Goal: Information Seeking & Learning: Check status

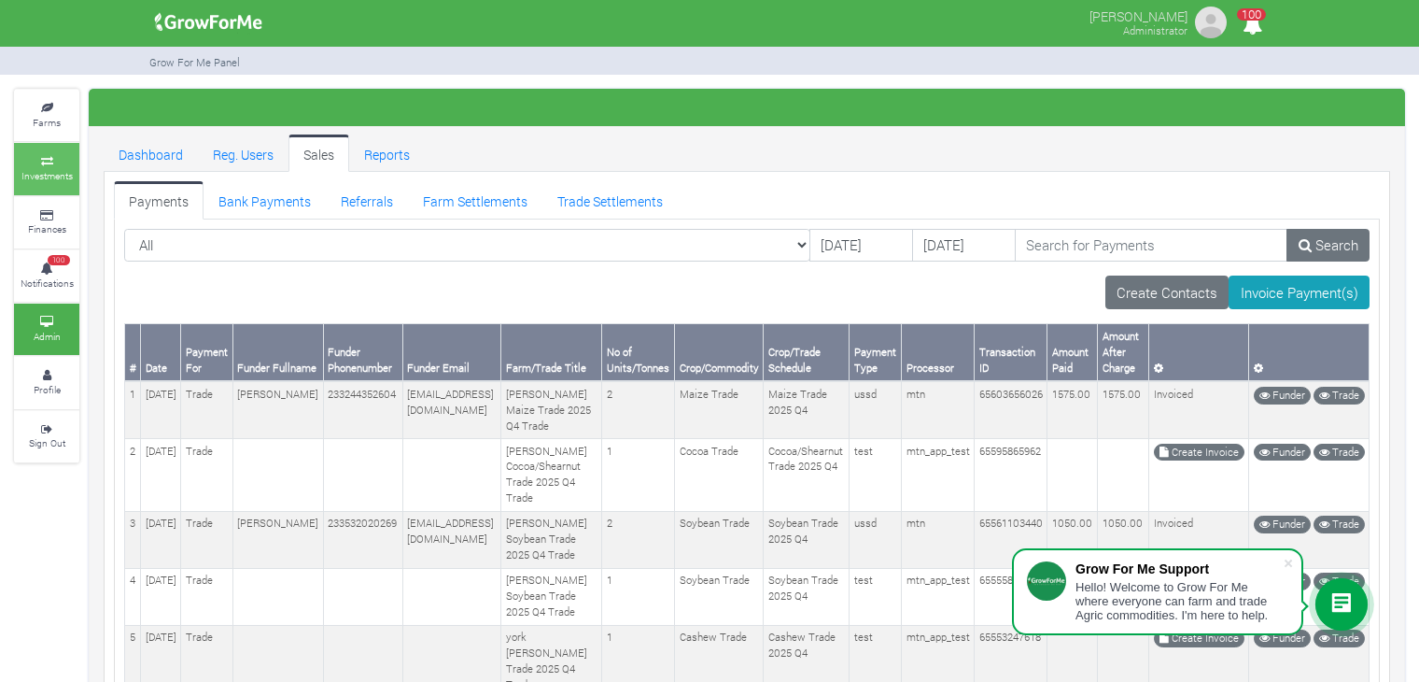
drag, startPoint x: 0, startPoint y: 0, endPoint x: 30, endPoint y: 177, distance: 179.9
click at [30, 177] on small "Investments" at bounding box center [46, 175] width 51 height 13
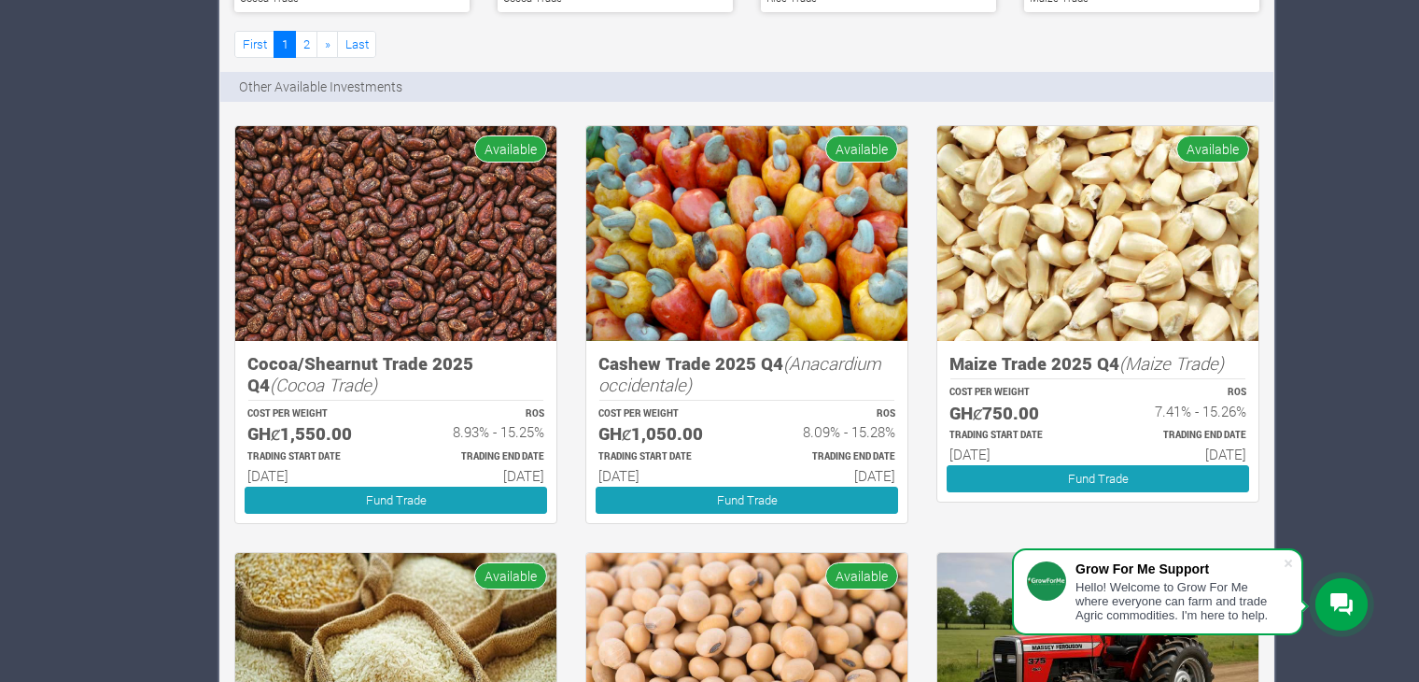
scroll to position [1456, 0]
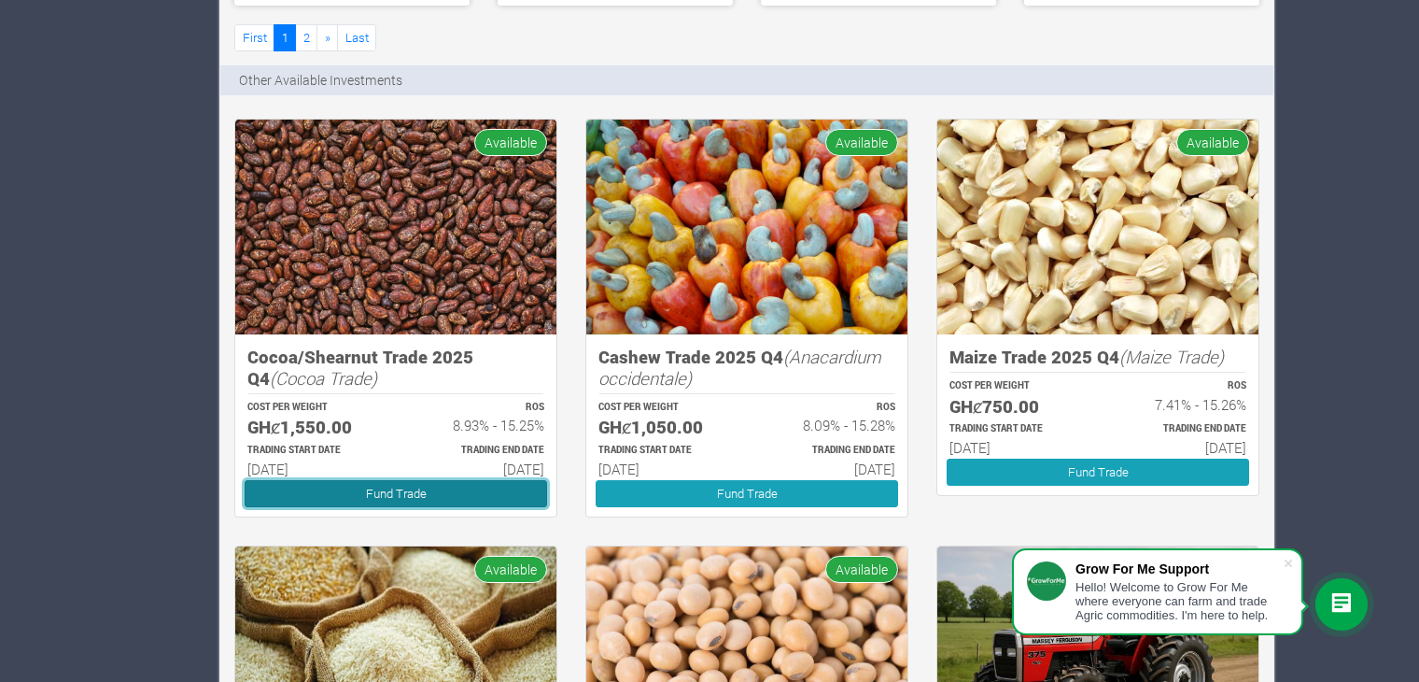
click at [370, 483] on link "Fund Trade" at bounding box center [396, 493] width 303 height 27
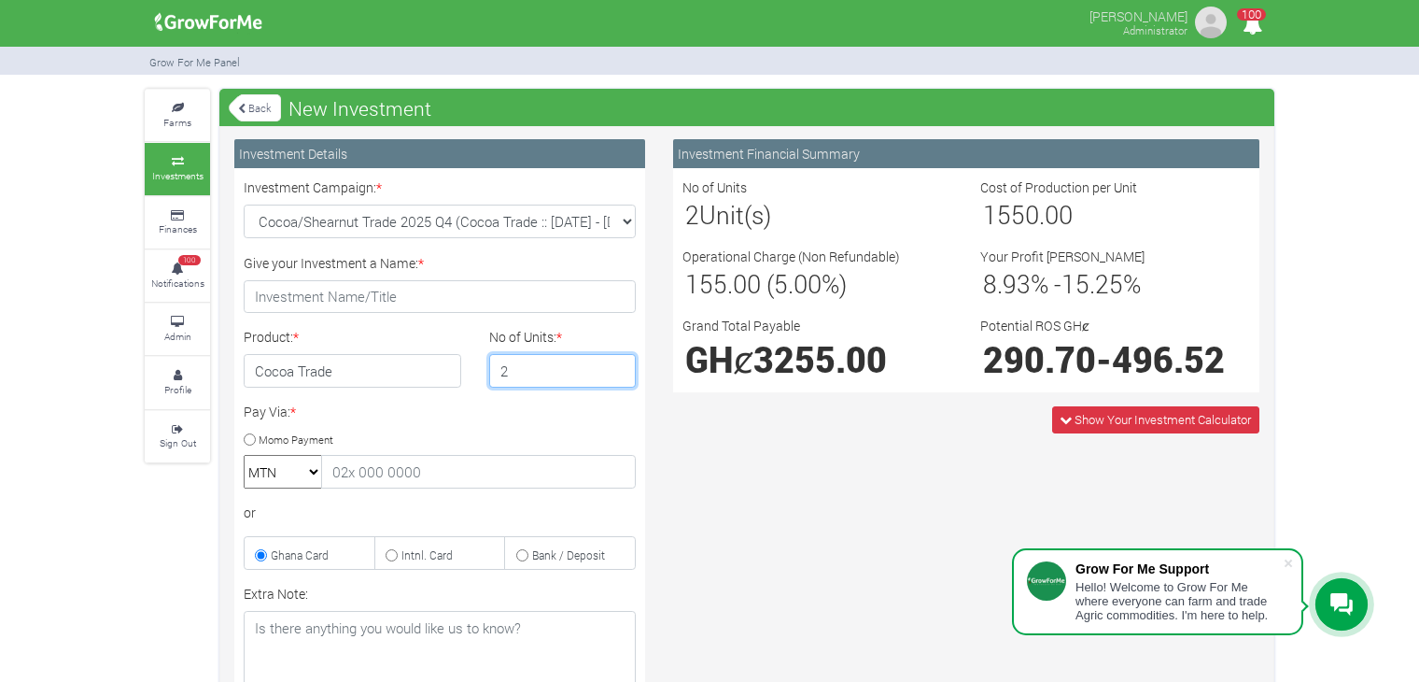
type input "2"
click at [616, 363] on input "2" at bounding box center [563, 371] width 148 height 34
click at [246, 112] on link "Back" at bounding box center [255, 107] width 52 height 31
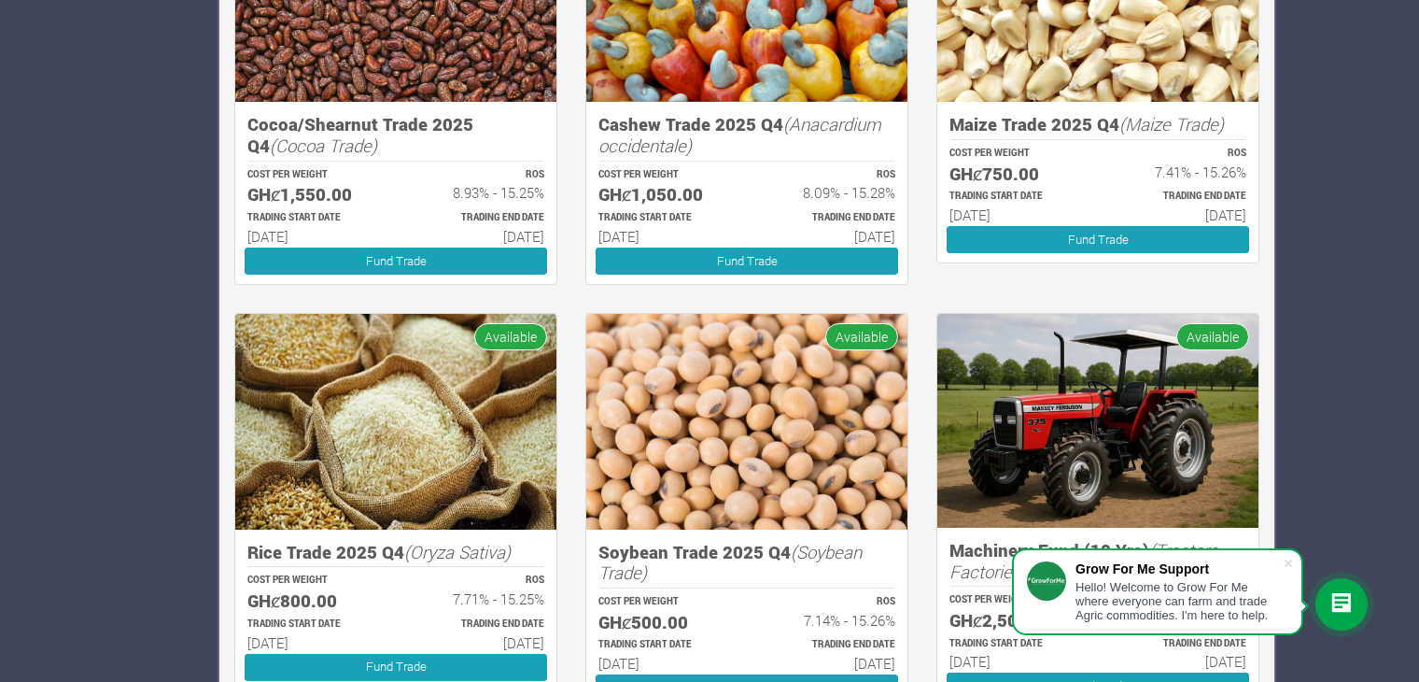
scroll to position [1688, 0]
drag, startPoint x: 427, startPoint y: 333, endPoint x: 162, endPoint y: 275, distance: 271.4
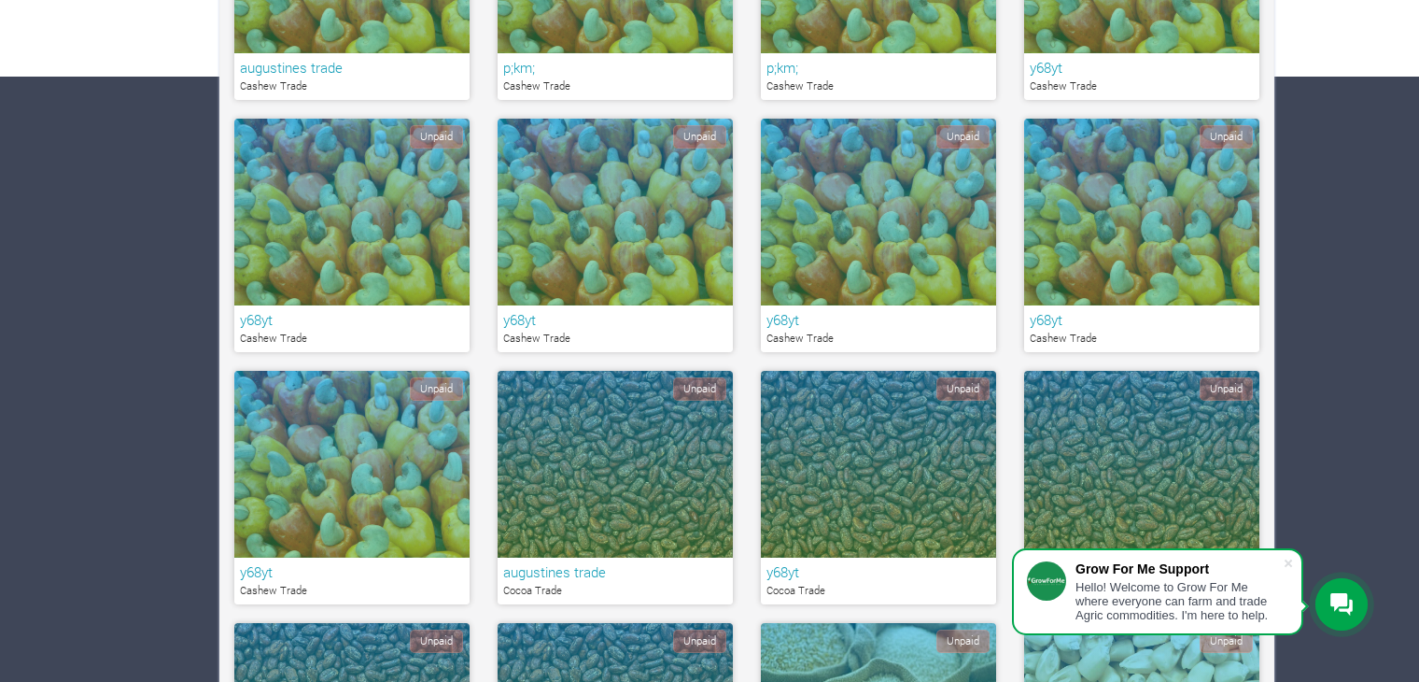
scroll to position [0, 0]
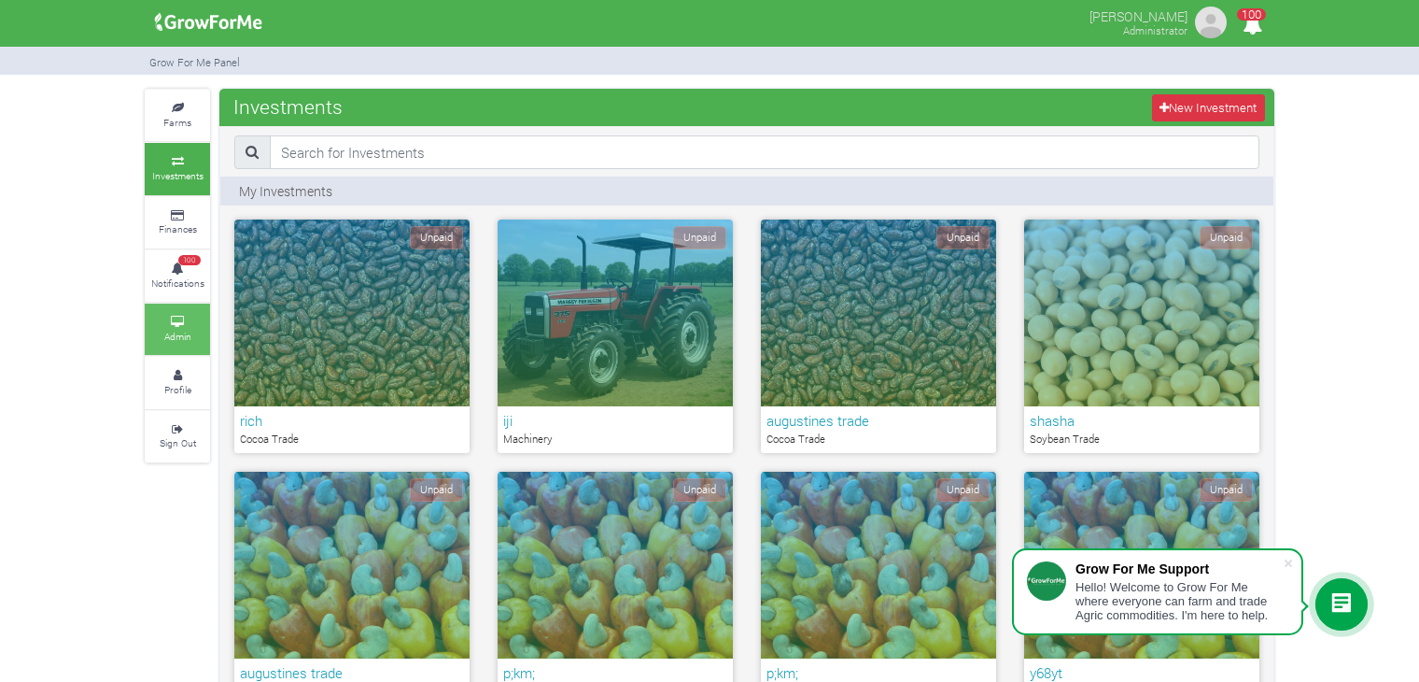
click at [173, 332] on small "Admin" at bounding box center [177, 336] width 27 height 13
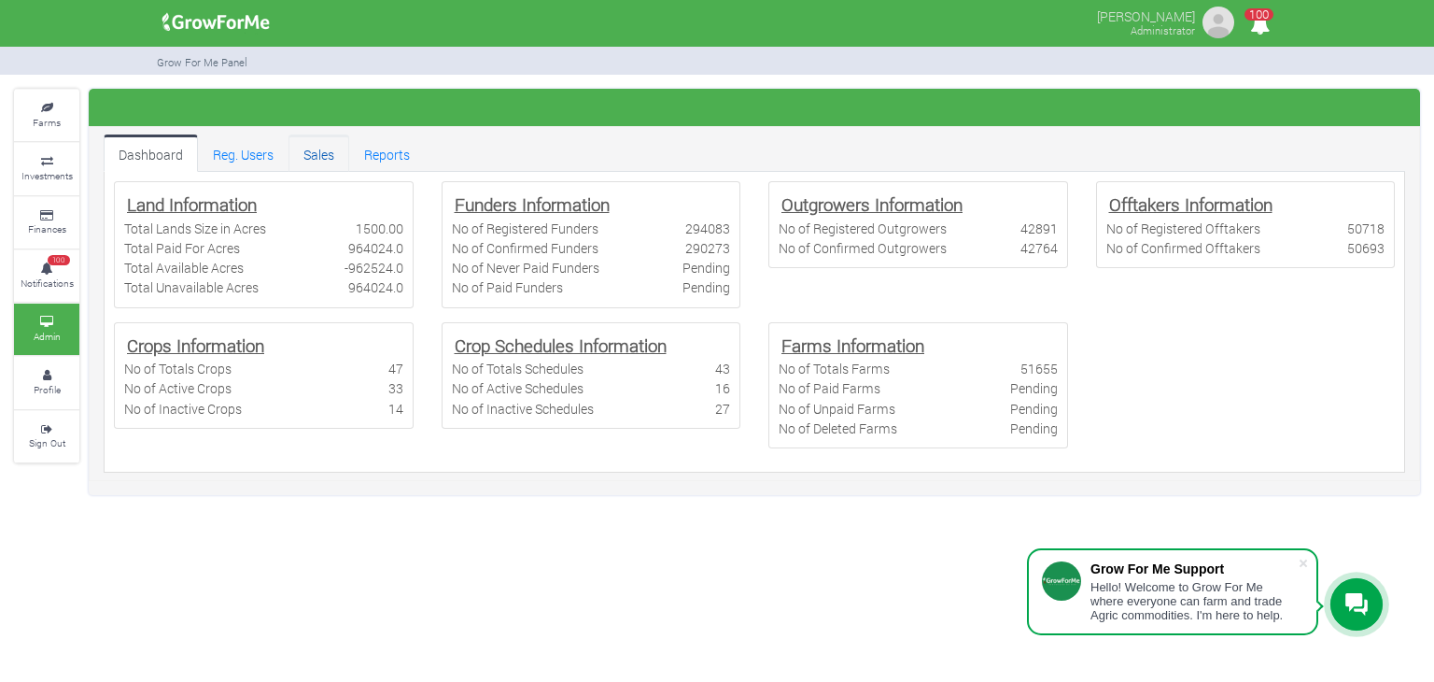
click at [316, 158] on link "Sales" at bounding box center [319, 152] width 61 height 37
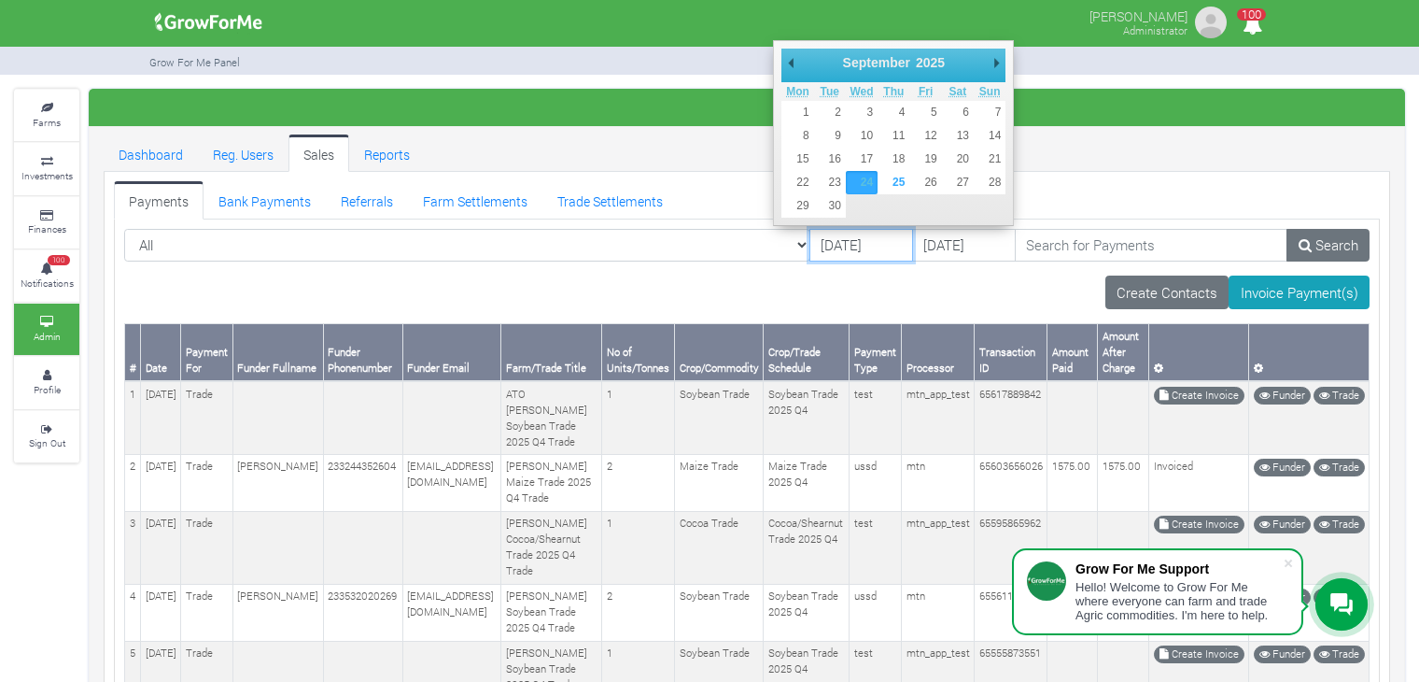
click at [812, 250] on input "24/09/2025" at bounding box center [861, 246] width 104 height 34
type input "01/01/2025"
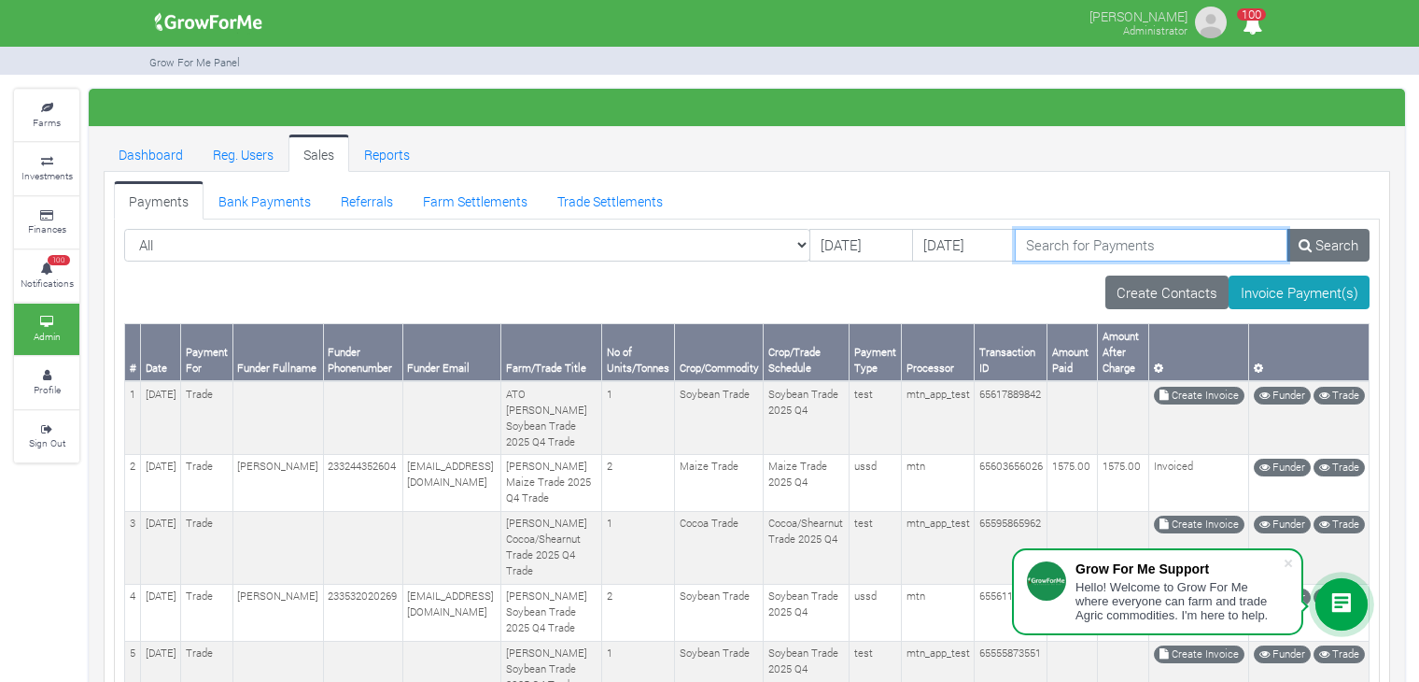
paste input "[PERSON_NAME] CHARITY"
type input "[PERSON_NAME] CHARITY"
click at [1342, 235] on link "Search" at bounding box center [1328, 246] width 83 height 34
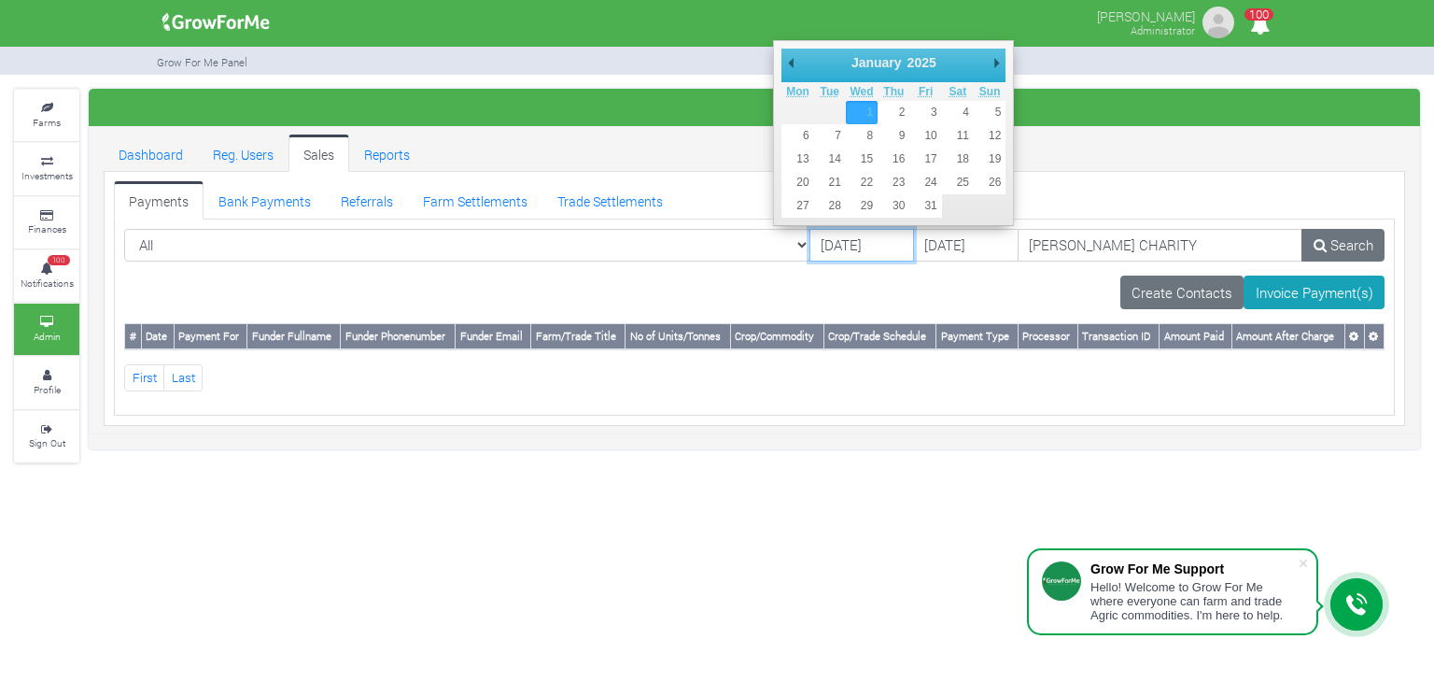
click at [809, 247] on input "[DATE]" at bounding box center [862, 246] width 106 height 34
type input "01/01/2024"
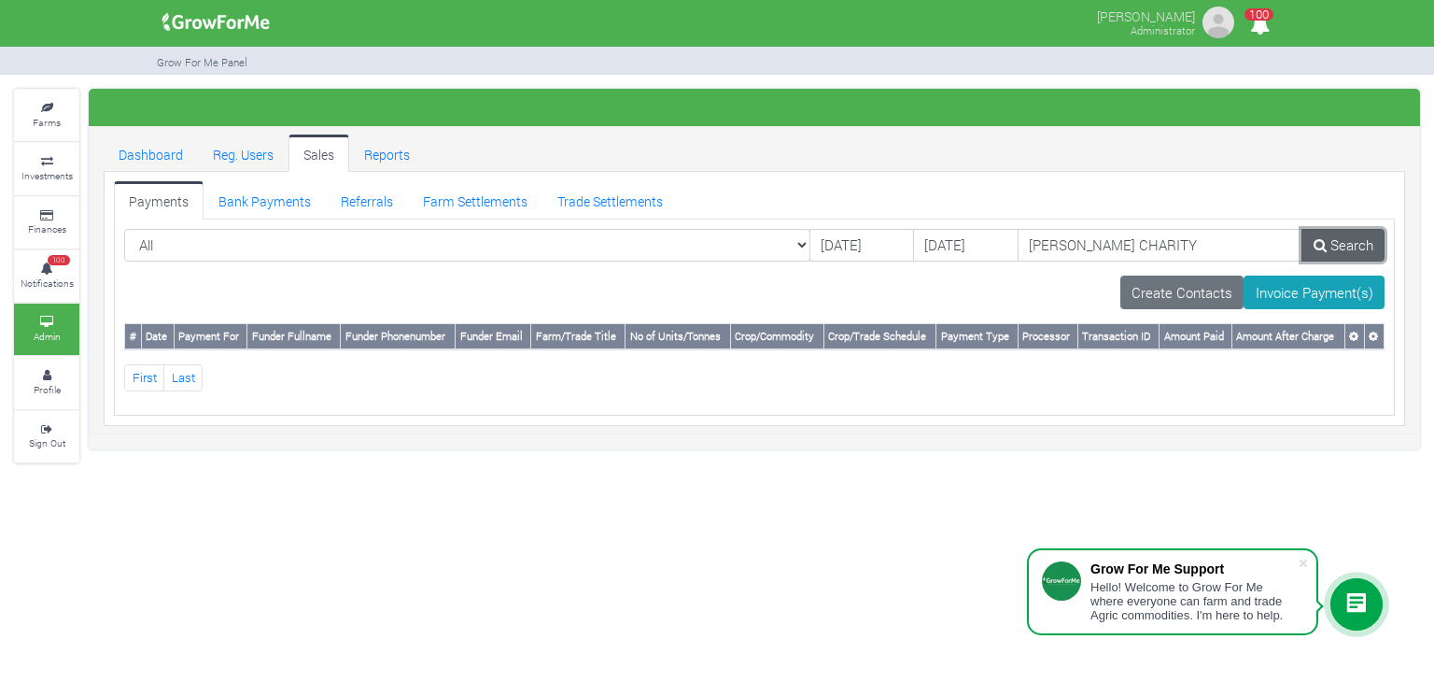
click at [1325, 251] on link "Search" at bounding box center [1343, 246] width 83 height 34
